Goal: Information Seeking & Learning: Check status

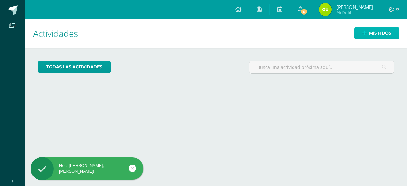
click at [377, 30] on span "Mis hijos" at bounding box center [380, 33] width 22 height 12
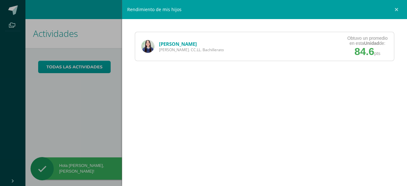
click at [183, 43] on link "[PERSON_NAME]" at bounding box center [178, 44] width 38 height 6
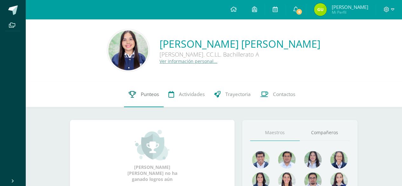
click at [137, 92] on link "Punteos" at bounding box center [144, 94] width 40 height 25
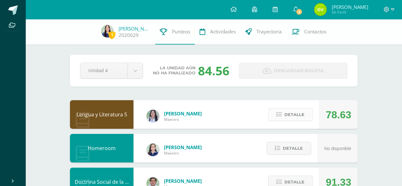
click at [290, 118] on span "Detalle" at bounding box center [294, 115] width 20 height 12
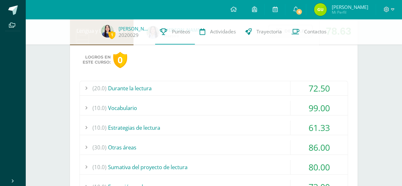
scroll to position [92, 0]
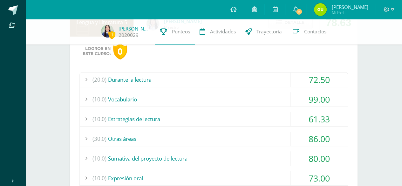
click at [206, 74] on div "(20.0) Durante la lectura" at bounding box center [214, 79] width 268 height 14
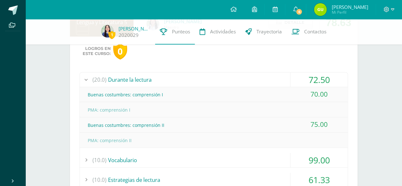
click at [206, 74] on div "(20.0) Durante la lectura" at bounding box center [214, 79] width 268 height 14
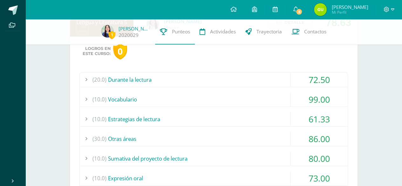
click at [201, 95] on div "(10.0) Vocabulario" at bounding box center [214, 99] width 268 height 14
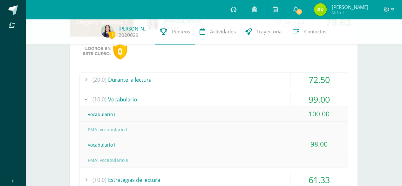
click at [201, 95] on div "(10.0) Vocabulario" at bounding box center [214, 99] width 268 height 14
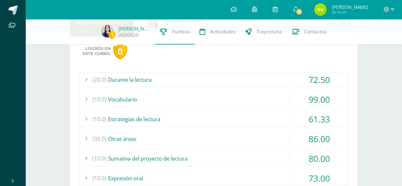
click at [219, 114] on div "(10.0) Estrategias de lectura" at bounding box center [214, 119] width 268 height 14
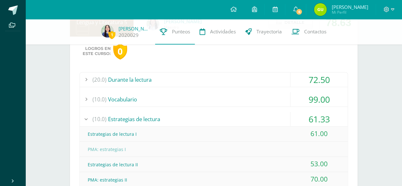
click at [223, 114] on div "(10.0) Estrategias de lectura" at bounding box center [214, 119] width 268 height 14
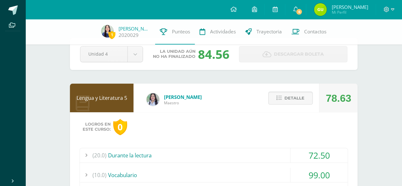
scroll to position [15, 0]
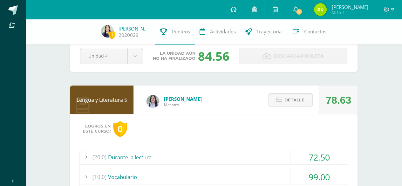
click at [287, 96] on span "Detalle" at bounding box center [294, 100] width 20 height 12
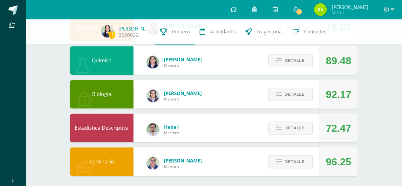
scroll to position [360, 0]
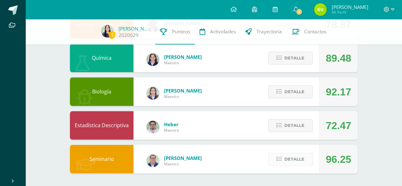
click at [293, 159] on span "Detalle" at bounding box center [294, 159] width 20 height 12
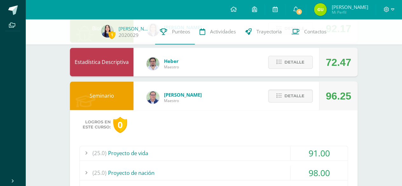
scroll to position [404, 0]
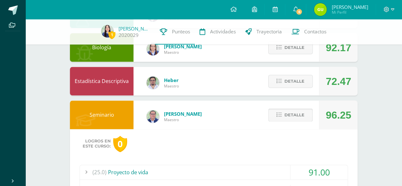
click at [307, 118] on button "Detalle" at bounding box center [290, 114] width 44 height 13
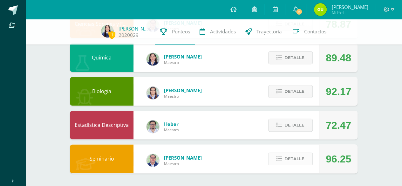
scroll to position [360, 0]
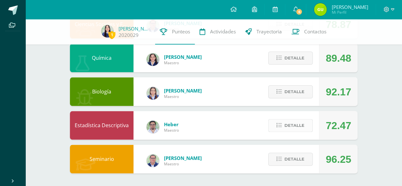
click at [299, 131] on span "Detalle" at bounding box center [294, 125] width 20 height 12
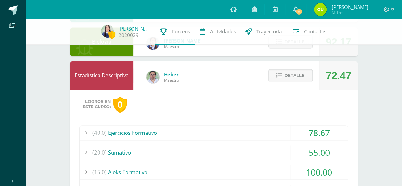
scroll to position [403, 0]
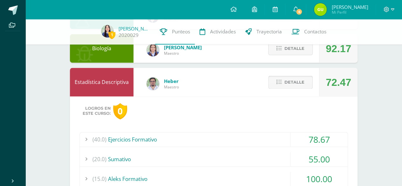
click at [296, 83] on span "Detalle" at bounding box center [294, 82] width 20 height 12
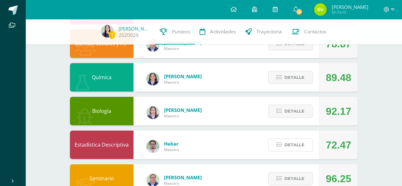
scroll to position [339, 0]
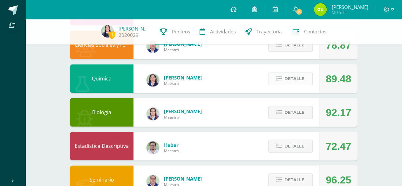
click at [286, 78] on span "Detalle" at bounding box center [294, 79] width 20 height 12
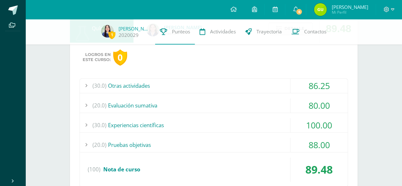
scroll to position [390, 0]
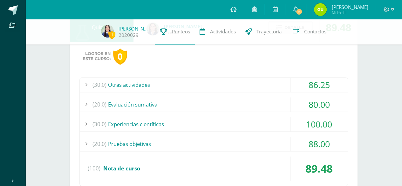
click at [235, 104] on div "(20.0) Evaluación sumativa" at bounding box center [214, 104] width 268 height 14
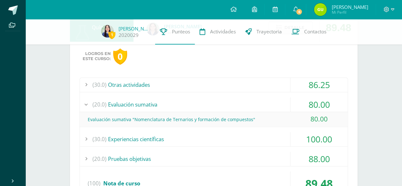
click at [235, 104] on div "(20.0) Evaluación sumativa" at bounding box center [214, 104] width 268 height 14
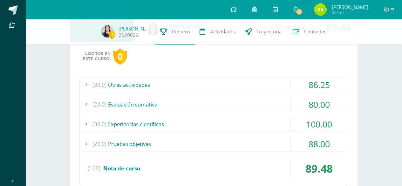
click at [234, 82] on div "(30.0) Otras actividades" at bounding box center [214, 84] width 268 height 14
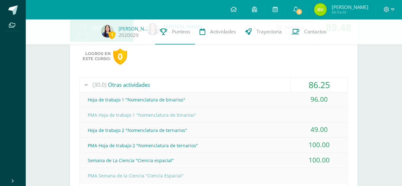
click at [234, 82] on div "(30.0) Otras actividades" at bounding box center [214, 84] width 268 height 14
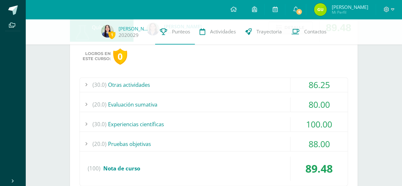
click at [248, 145] on div "(20.0) Pruebas objetivas" at bounding box center [214, 144] width 268 height 14
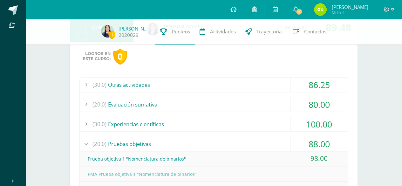
click at [248, 145] on div "(20.0) Pruebas objetivas" at bounding box center [214, 144] width 268 height 14
